Goal: Task Accomplishment & Management: Complete application form

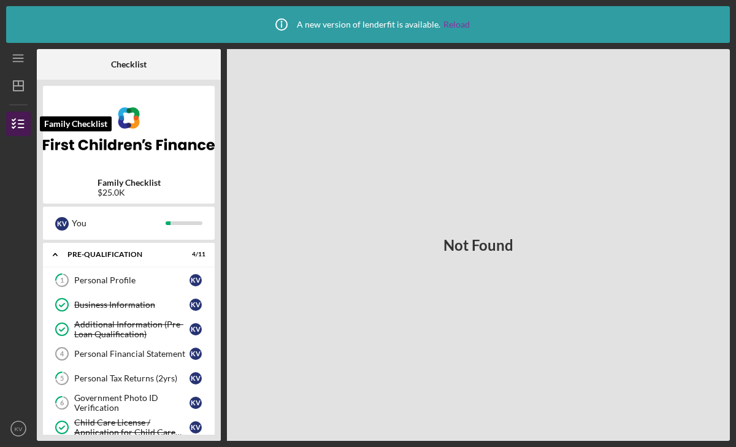
click at [14, 114] on icon "button" at bounding box center [18, 123] width 31 height 31
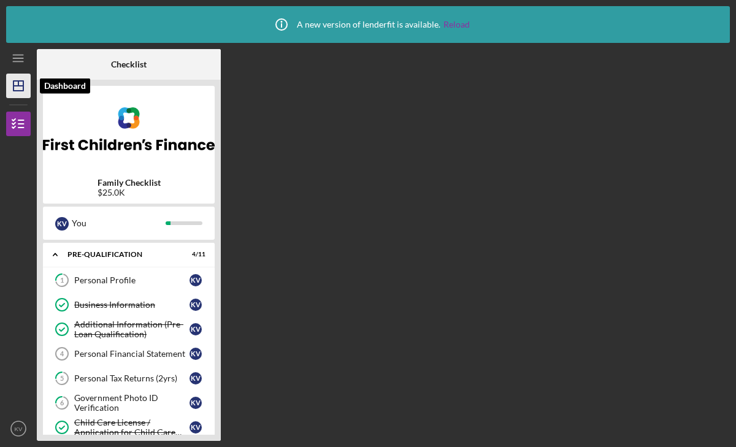
click at [14, 81] on polygon "button" at bounding box center [18, 86] width 10 height 10
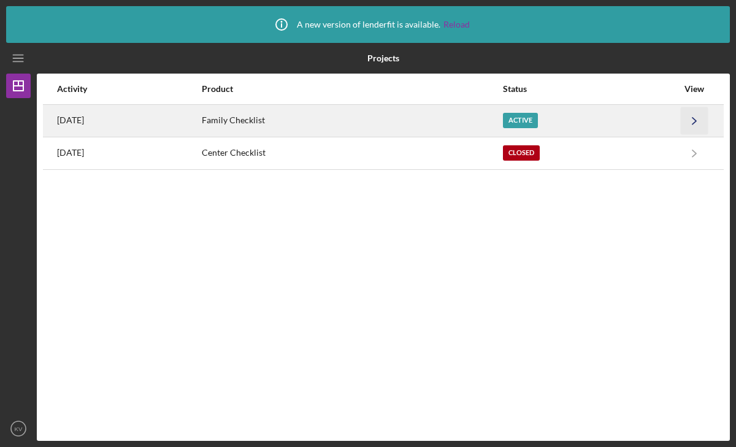
click at [693, 121] on icon "Icon/Navigate" at bounding box center [694, 121] width 28 height 28
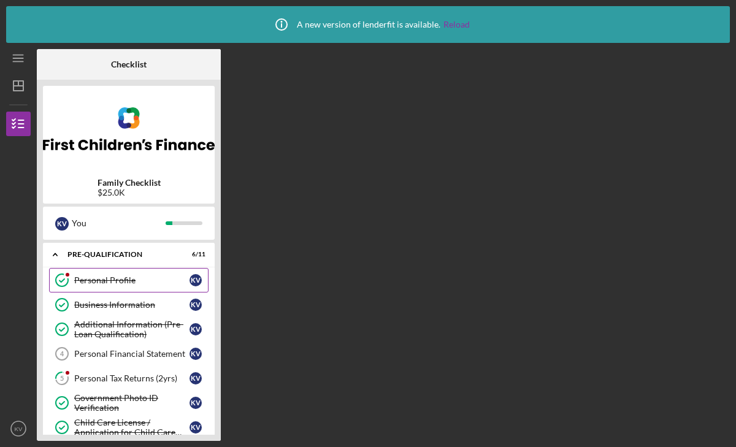
click at [124, 286] on link "Personal Profile Personal Profile K V" at bounding box center [128, 280] width 159 height 25
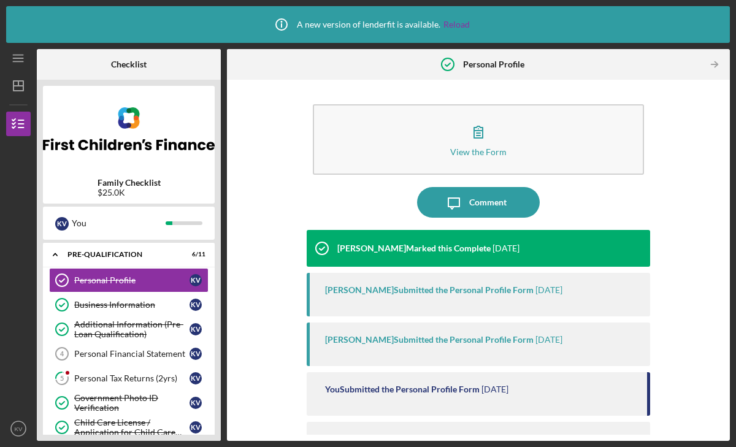
click at [424, 290] on div "[PERSON_NAME] Submitted the Personal Profile Form" at bounding box center [429, 290] width 208 height 10
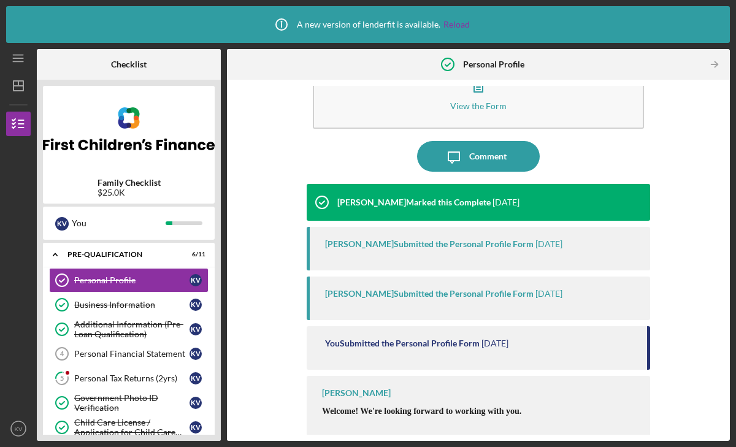
scroll to position [48, 0]
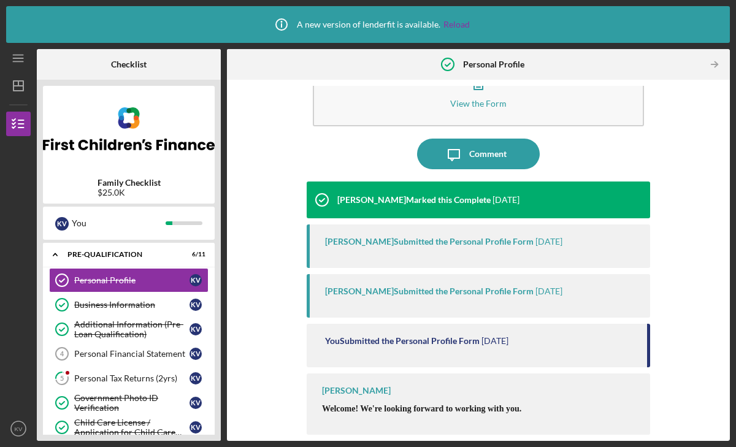
click at [401, 242] on div "[PERSON_NAME] Submitted the Personal Profile Form" at bounding box center [429, 242] width 208 height 10
click at [360, 240] on div "[PERSON_NAME] Submitted the Personal Profile Form" at bounding box center [429, 242] width 208 height 10
click at [367, 304] on div "[PERSON_NAME] Submitted the Personal Profile Form [DATE]" at bounding box center [477, 296] width 343 height 44
click at [105, 283] on div "Personal Profile" at bounding box center [131, 280] width 115 height 10
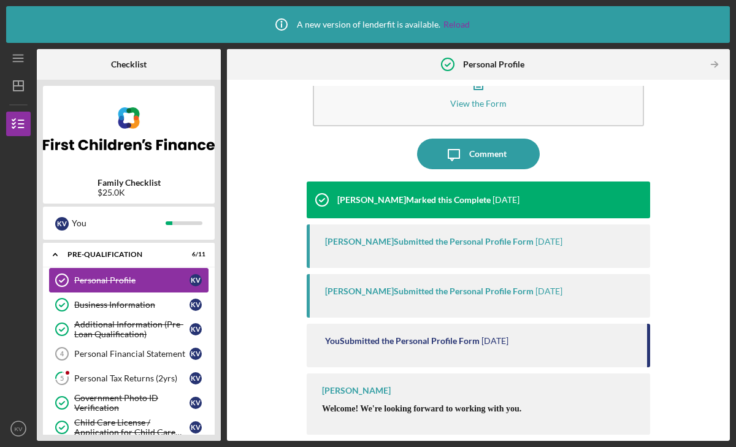
scroll to position [0, 0]
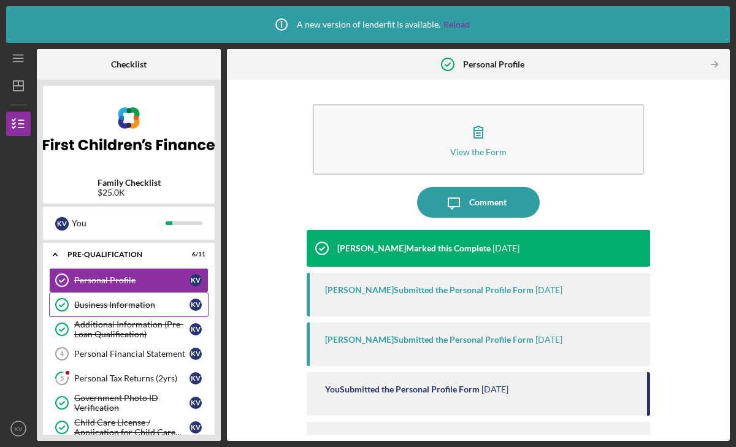
click at [121, 299] on link "Business Information Business Information K V" at bounding box center [128, 304] width 159 height 25
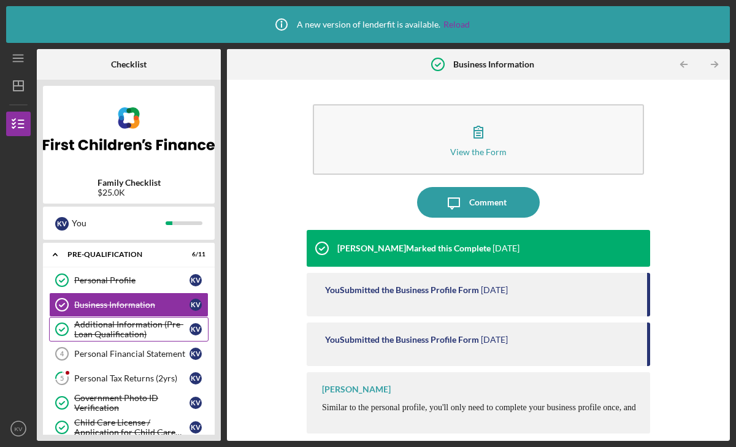
click at [114, 326] on div "Additional Information (Pre-Loan Qualification)" at bounding box center [131, 329] width 115 height 20
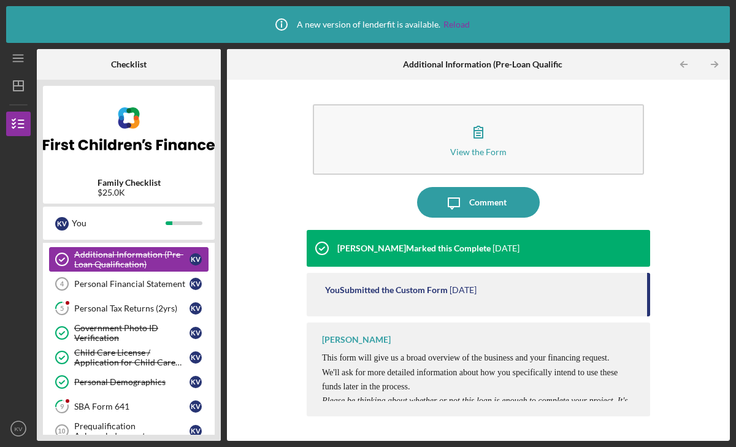
scroll to position [70, 0]
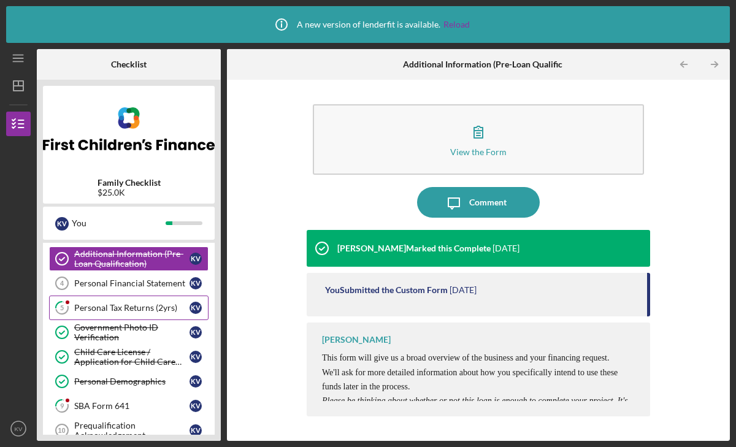
click at [112, 304] on div "Personal Tax Returns (2yrs)" at bounding box center [131, 308] width 115 height 10
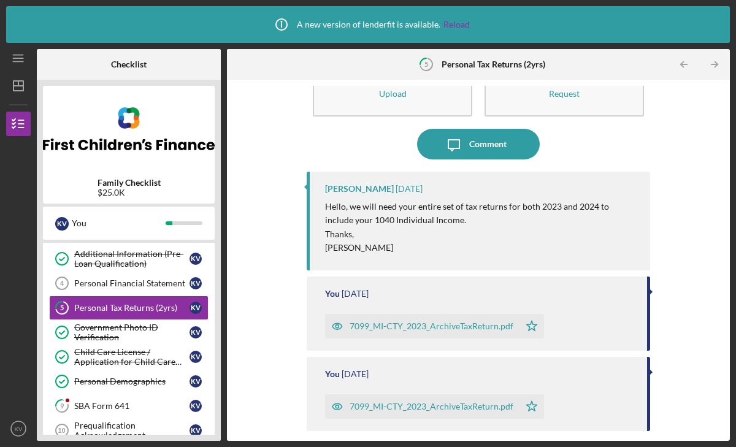
scroll to position [54, 0]
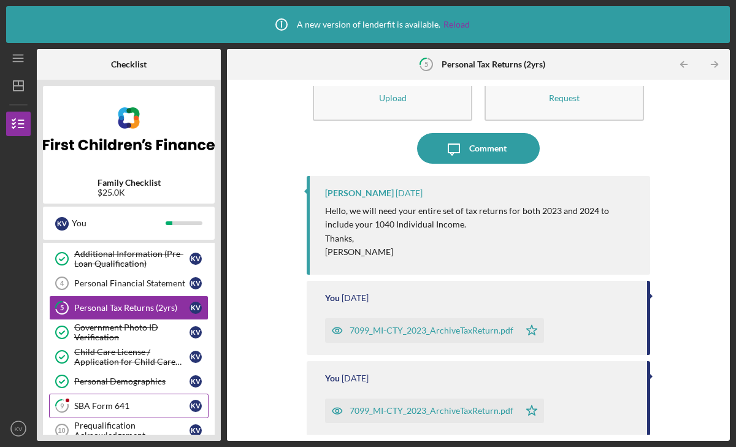
click at [93, 406] on div "SBA Form 641" at bounding box center [131, 406] width 115 height 10
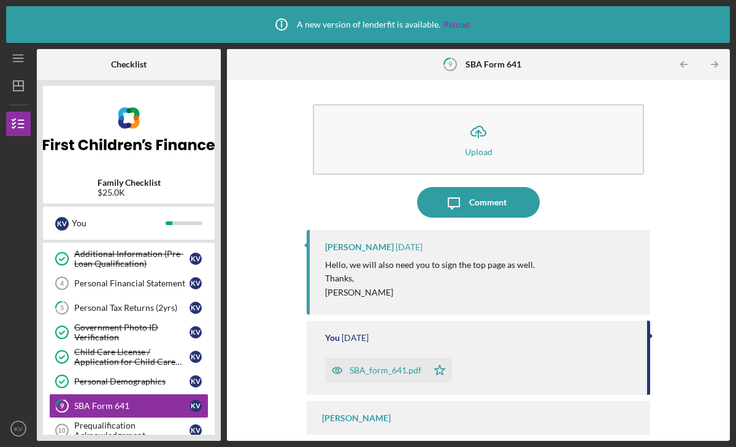
click at [382, 366] on div "SBA_form_641.pdf" at bounding box center [385, 370] width 72 height 10
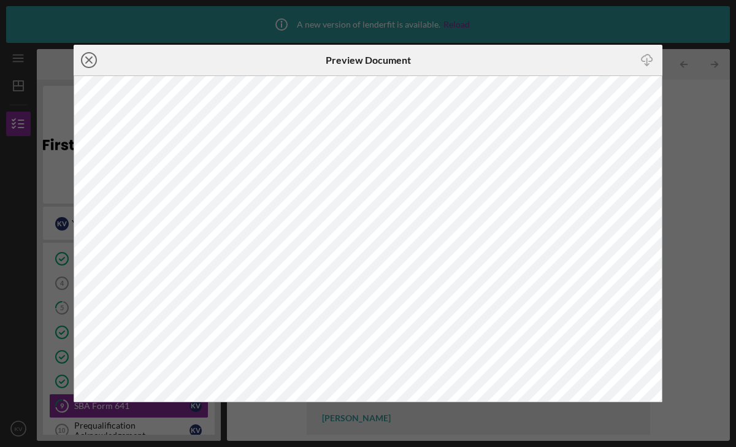
click at [91, 58] on icon "Icon/Close" at bounding box center [89, 60] width 31 height 31
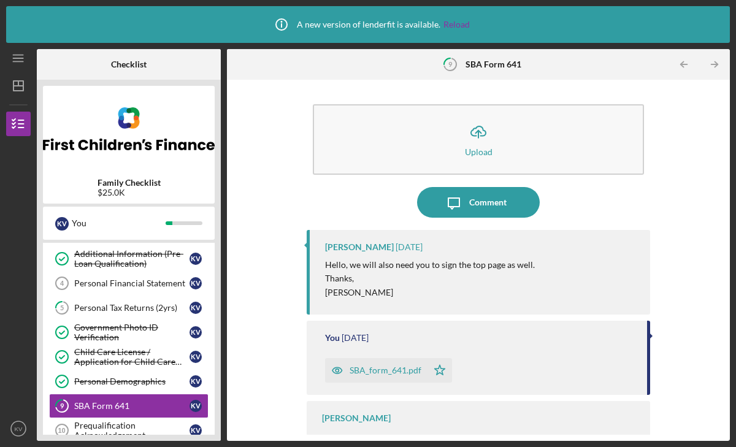
click at [405, 246] on time "[DATE]" at bounding box center [408, 247] width 27 height 10
click at [368, 251] on div "[PERSON_NAME]" at bounding box center [359, 247] width 69 height 10
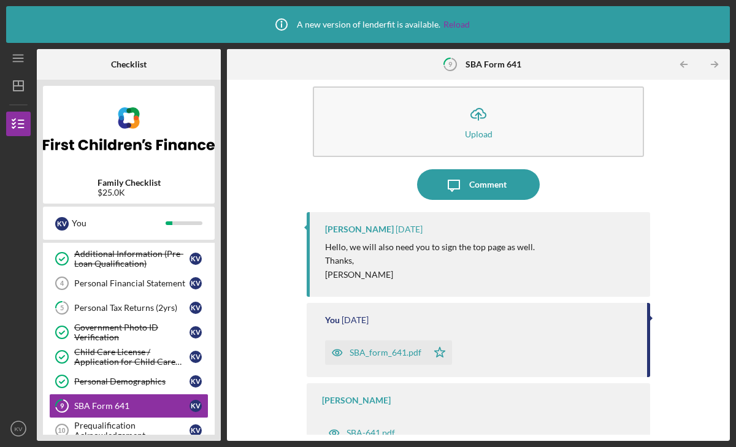
scroll to position [28, 0]
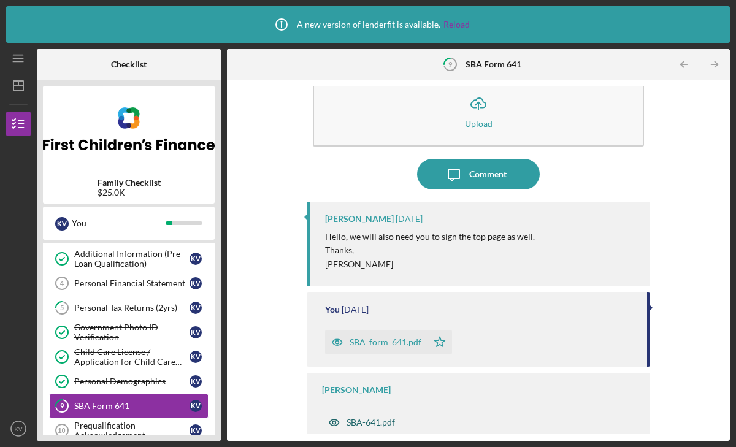
click at [373, 422] on div "SBA-641.pdf" at bounding box center [370, 422] width 48 height 10
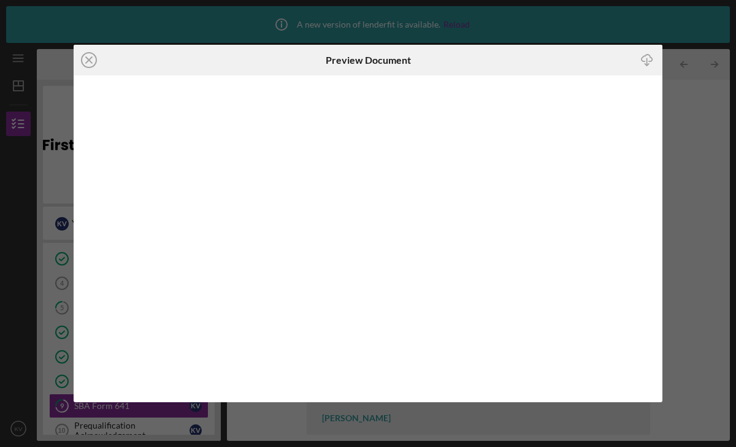
scroll to position [28, 0]
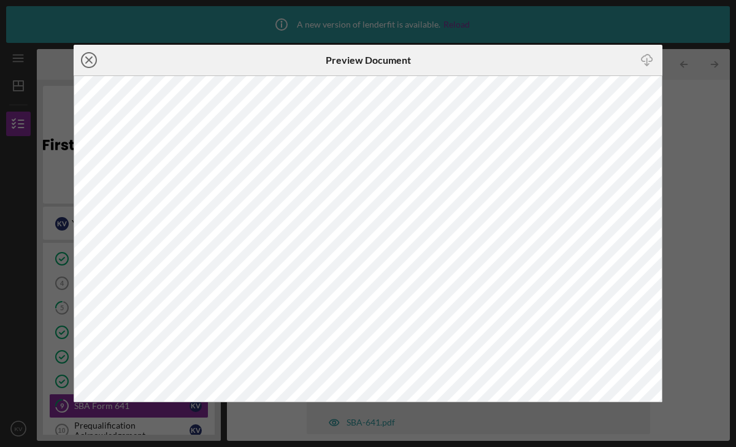
click at [88, 57] on icon "Icon/Close" at bounding box center [89, 60] width 31 height 31
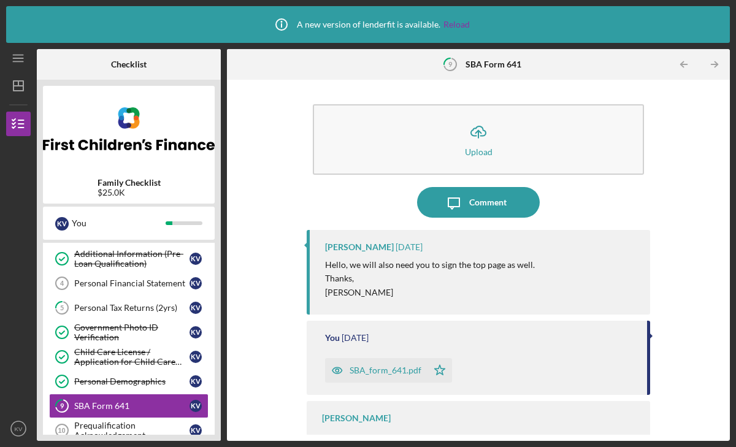
scroll to position [28, 0]
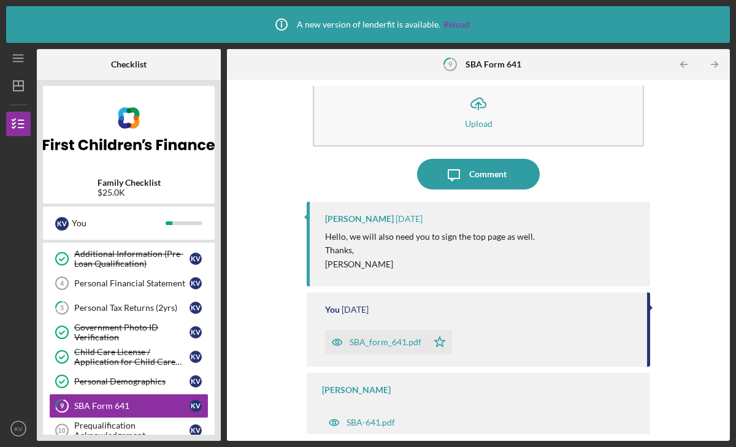
click at [393, 340] on div "SBA_form_641.pdf" at bounding box center [385, 342] width 72 height 10
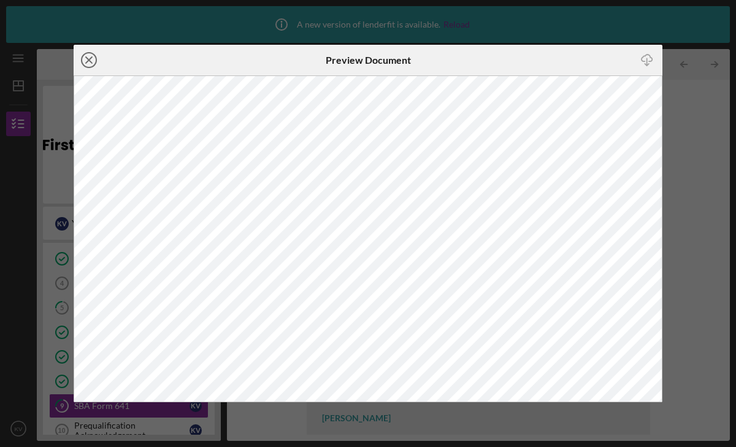
click at [90, 59] on line at bounding box center [89, 60] width 6 height 6
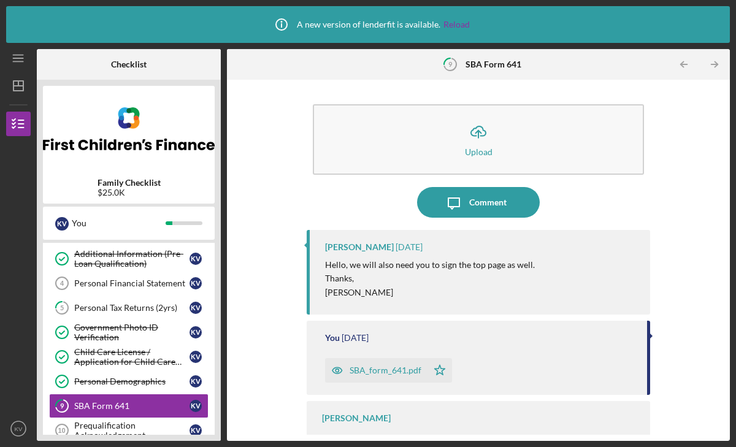
scroll to position [28, 0]
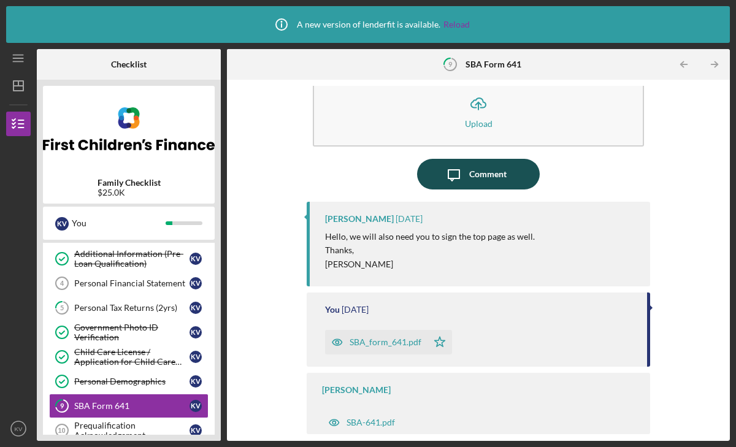
click at [485, 174] on div "Comment" at bounding box center [487, 174] width 37 height 31
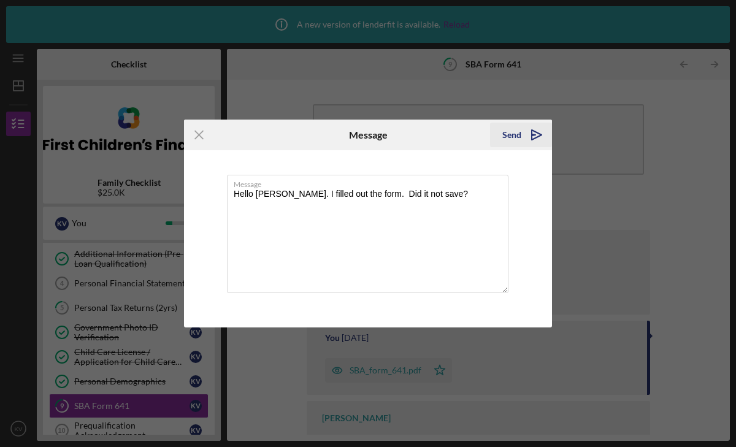
type textarea "Hello [PERSON_NAME]. I filled out the form. Did it not save?"
click at [508, 132] on div "Send" at bounding box center [511, 135] width 19 height 25
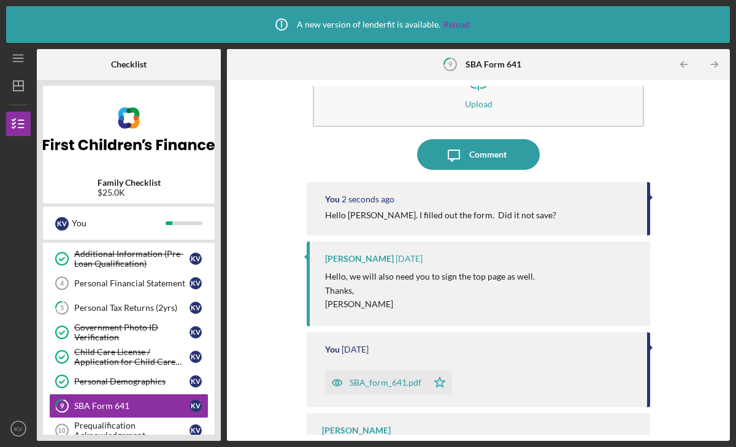
scroll to position [88, 0]
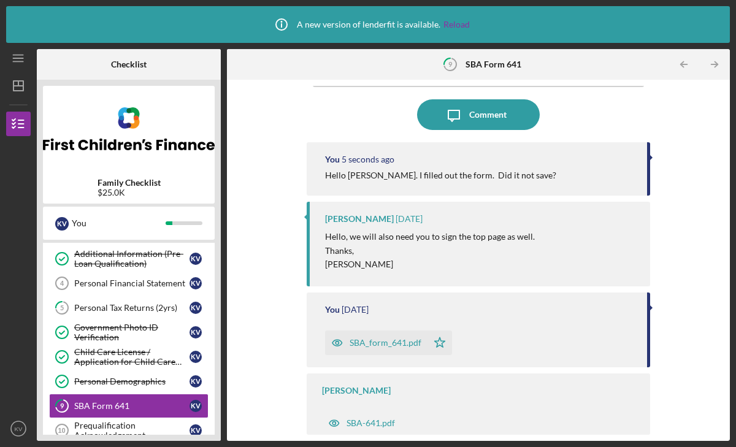
click at [393, 341] on div "SBA_form_641.pdf" at bounding box center [385, 343] width 72 height 10
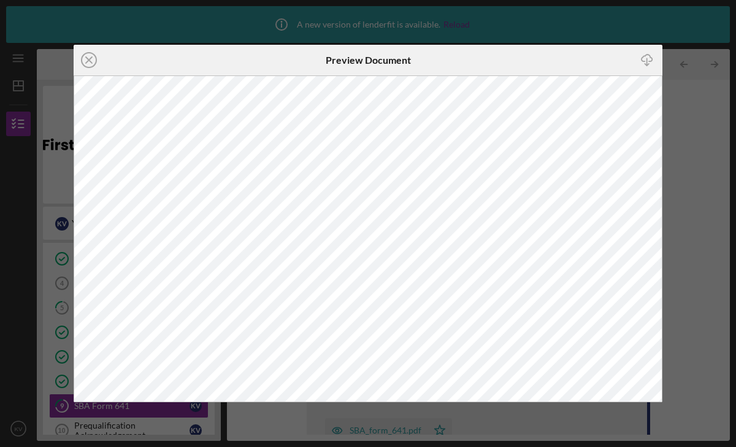
click at [645, 59] on icon "Icon/Download" at bounding box center [647, 60] width 28 height 28
click at [66, 177] on div "Icon/Close Preview Document Icon/Download" at bounding box center [368, 223] width 736 height 447
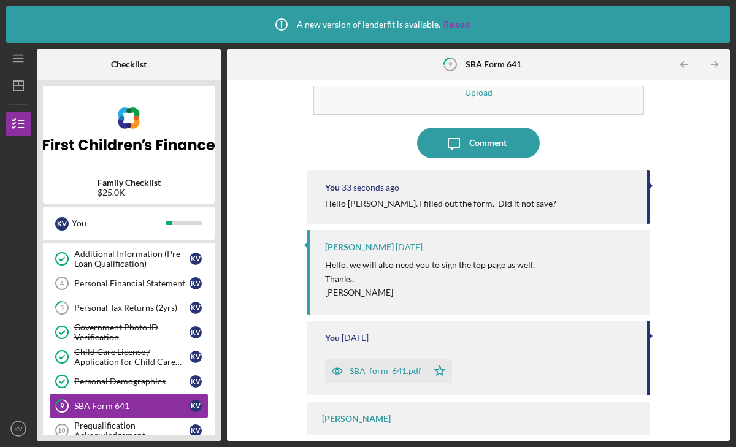
scroll to position [88, 0]
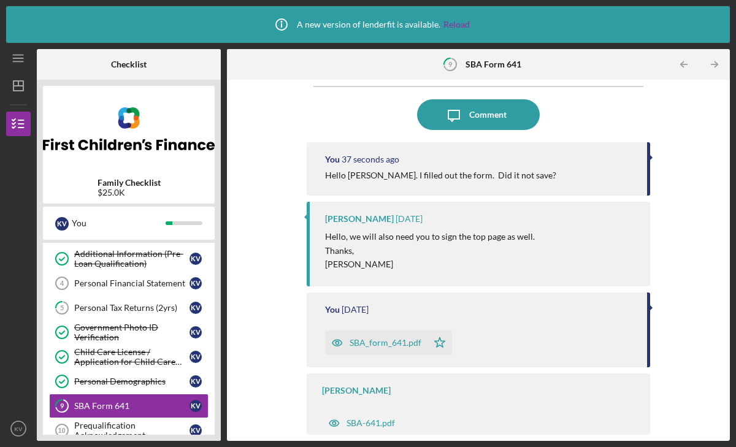
click at [441, 339] on icon "Icon/Star" at bounding box center [439, 342] width 25 height 25
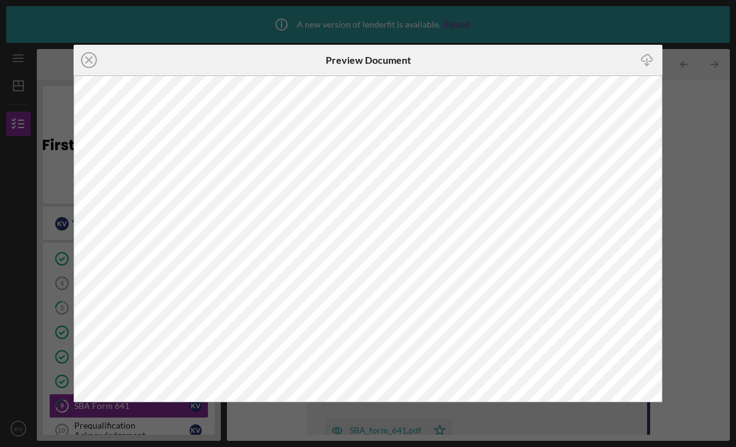
click at [84, 56] on icon "Icon/Close" at bounding box center [89, 60] width 31 height 31
